Goal: Information Seeking & Learning: Learn about a topic

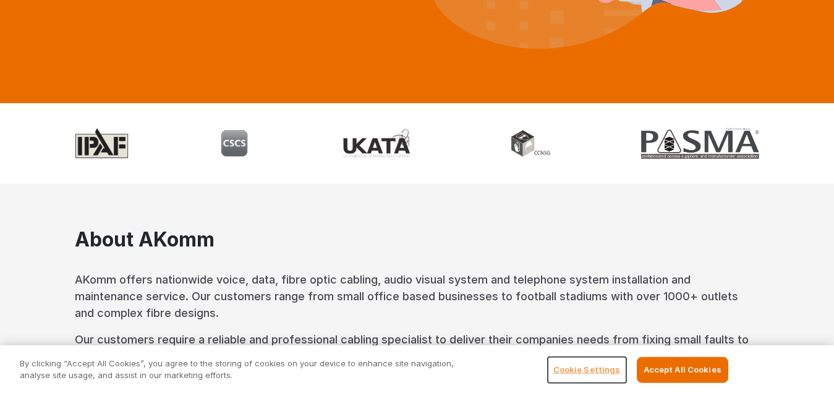
scroll to position [371, 0]
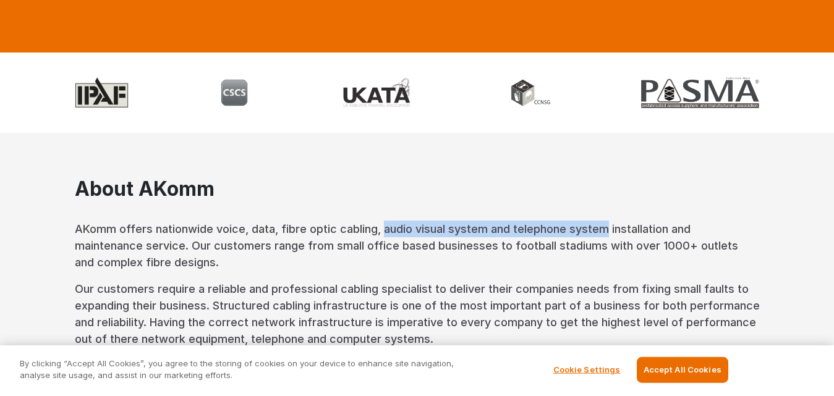
copy p "audio visual system and telephone system"
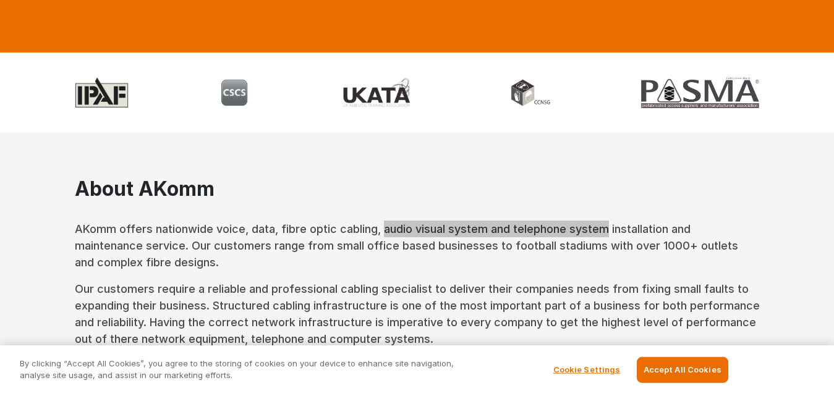
drag, startPoint x: 357, startPoint y: 226, endPoint x: 566, endPoint y: 227, distance: 209.0
click at [566, 227] on p "AKomm offers nationwide voice, data, fibre optic cabling, audio visual system a…" at bounding box center [417, 246] width 685 height 50
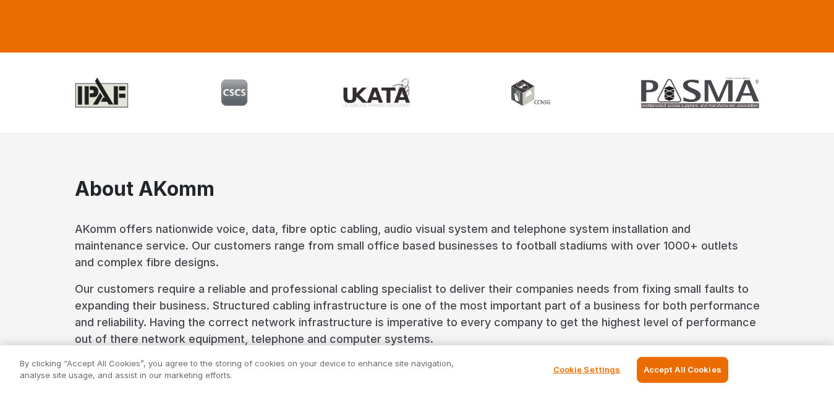
click at [548, 211] on div "About AKomm AKomm offers nationwide voice, data, fibre optic cabling, audio vis…" at bounding box center [417, 318] width 685 height 283
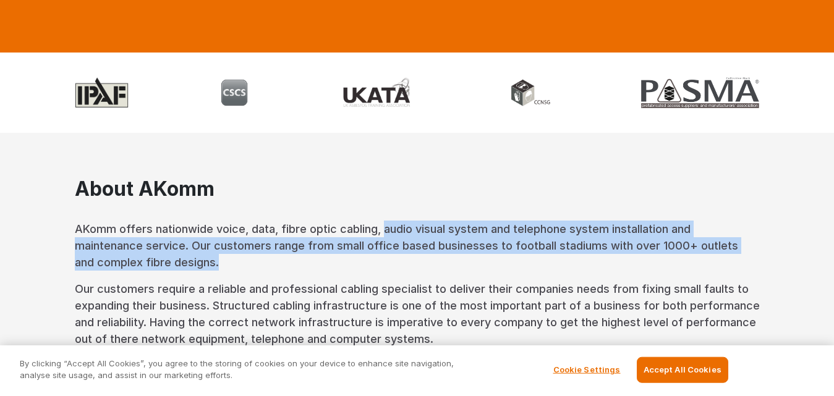
drag, startPoint x: 356, startPoint y: 231, endPoint x: 629, endPoint y: 202, distance: 274.8
click at [730, 237] on p "AKomm offers nationwide voice, data, fibre optic cabling, audio visual system a…" at bounding box center [417, 246] width 685 height 50
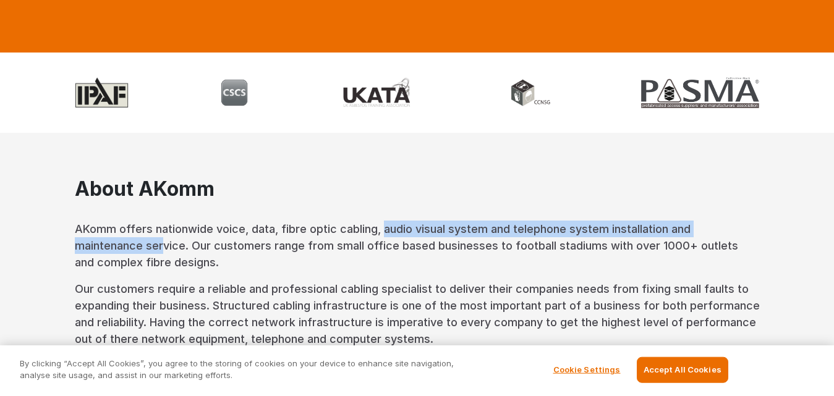
click at [629, 202] on div "About AKomm AKomm offers nationwide voice, data, fibre optic cabling, audio vis…" at bounding box center [417, 318] width 685 height 283
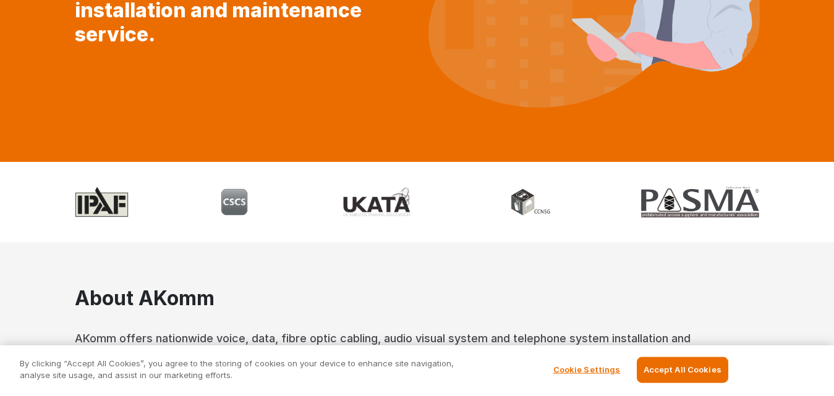
scroll to position [62, 0]
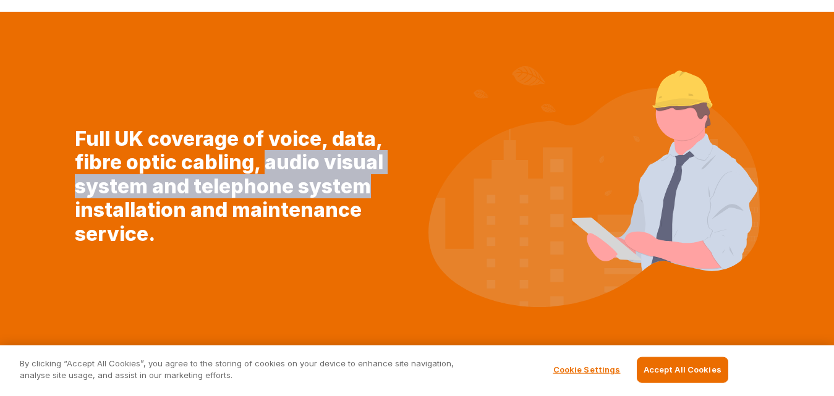
copy h1 "audio visual system and telephone system"
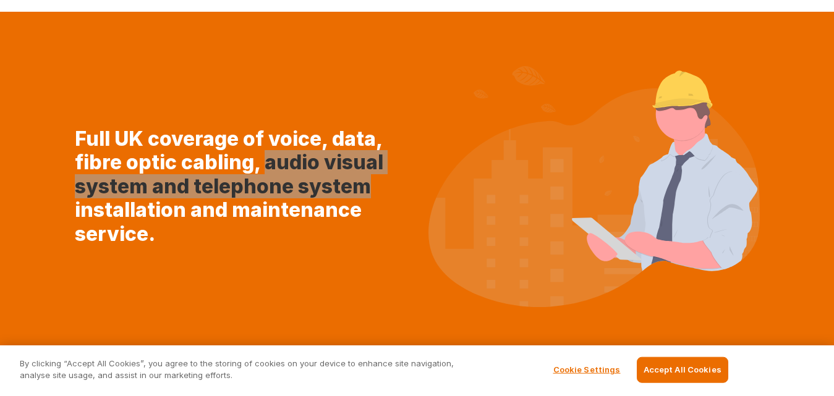
drag, startPoint x: 346, startPoint y: 158, endPoint x: 150, endPoint y: 215, distance: 203.5
click at [150, 215] on h1 "Full UK coverage of voice, data, fibre optic cabling, audio visual system and t…" at bounding box center [240, 186] width 331 height 119
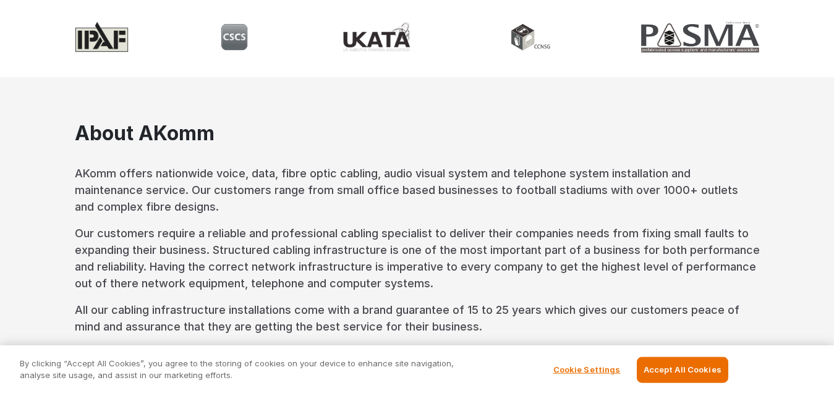
scroll to position [50, 0]
